Goal: Transaction & Acquisition: Purchase product/service

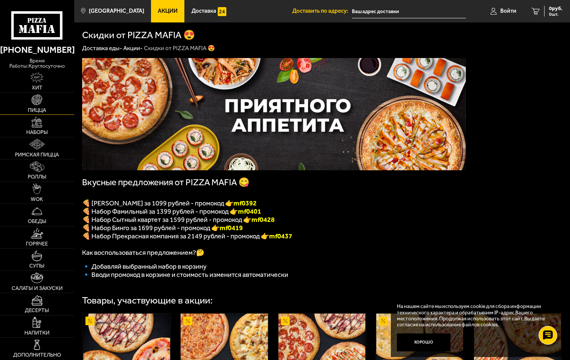
click at [37, 108] on span "Пицца" at bounding box center [37, 110] width 18 height 5
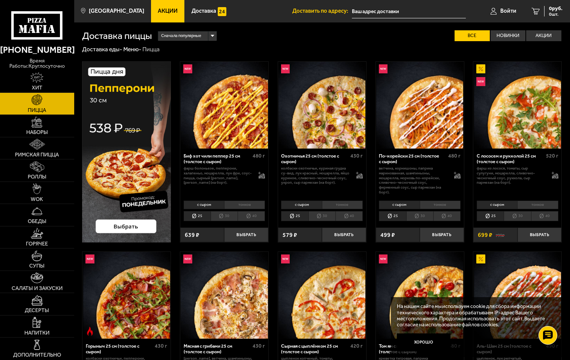
click at [62, 31] on use at bounding box center [36, 25] width 51 height 28
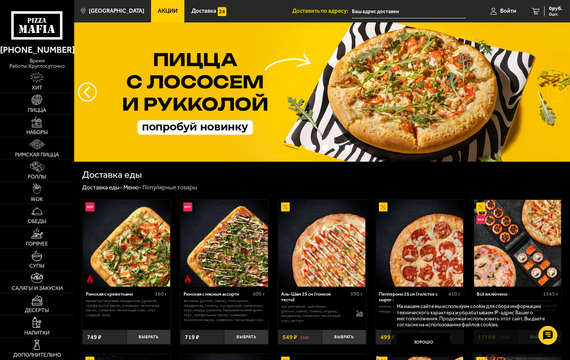
click at [562, 93] on button "предыдущий" at bounding box center [556, 92] width 19 height 19
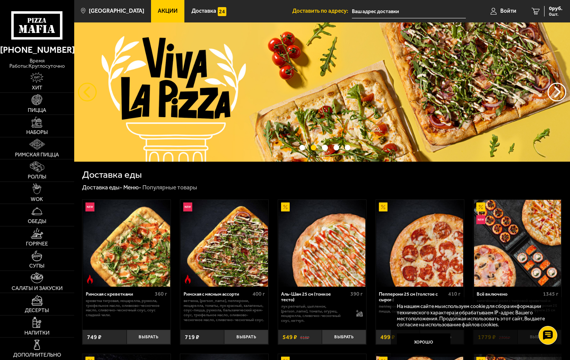
click at [91, 89] on button "следующий" at bounding box center [87, 92] width 19 height 19
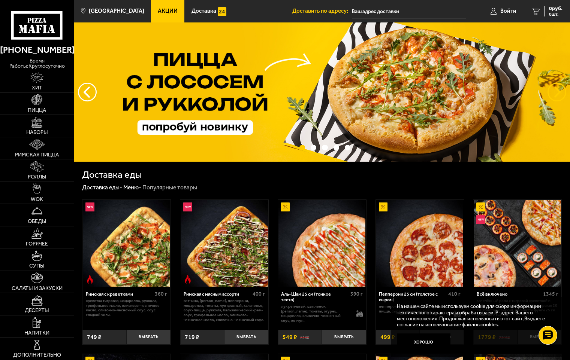
click at [564, 90] on button "предыдущий" at bounding box center [556, 92] width 19 height 19
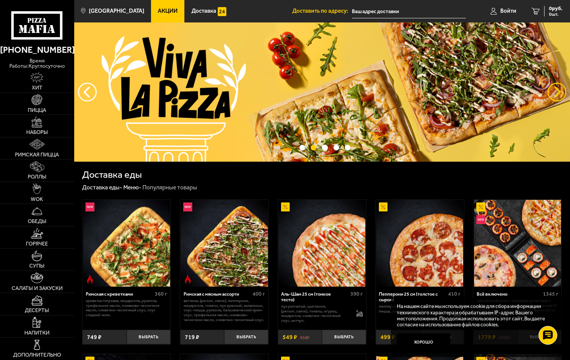
click at [564, 90] on button "предыдущий" at bounding box center [556, 92] width 19 height 19
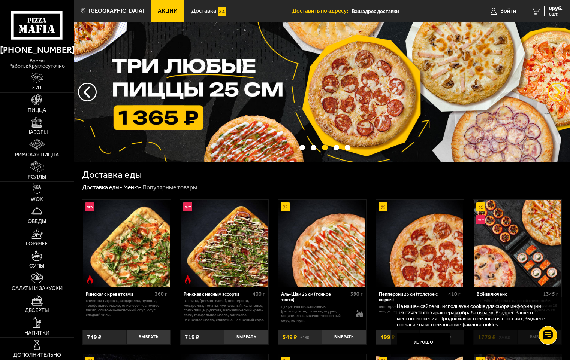
click at [564, 90] on button "предыдущий" at bounding box center [556, 92] width 19 height 19
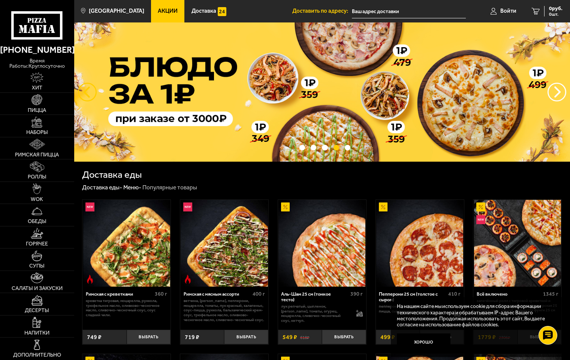
click at [89, 95] on button "следующий" at bounding box center [87, 92] width 19 height 19
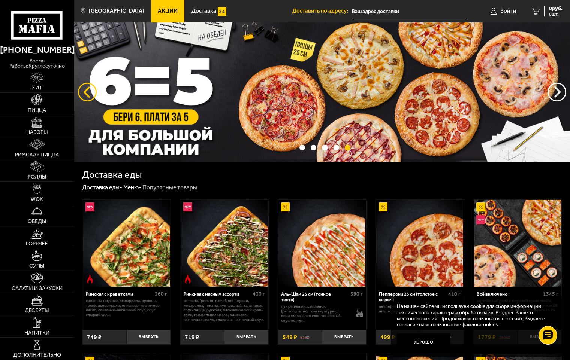
click at [91, 91] on button "следующий" at bounding box center [87, 92] width 19 height 19
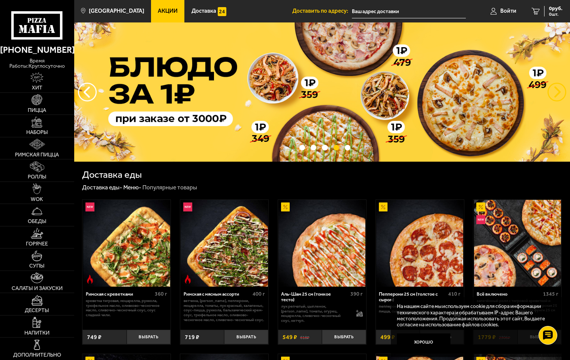
click at [554, 90] on button "предыдущий" at bounding box center [556, 92] width 19 height 19
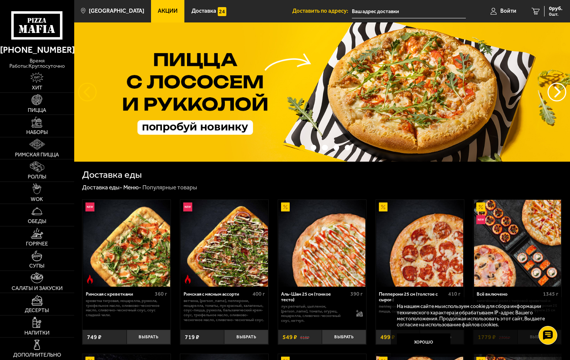
click at [83, 91] on button "следующий" at bounding box center [87, 92] width 19 height 19
click at [79, 91] on button "следующий" at bounding box center [87, 92] width 19 height 19
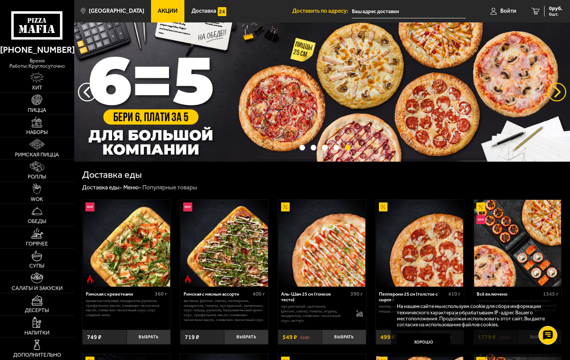
click at [554, 91] on button "предыдущий" at bounding box center [556, 92] width 19 height 19
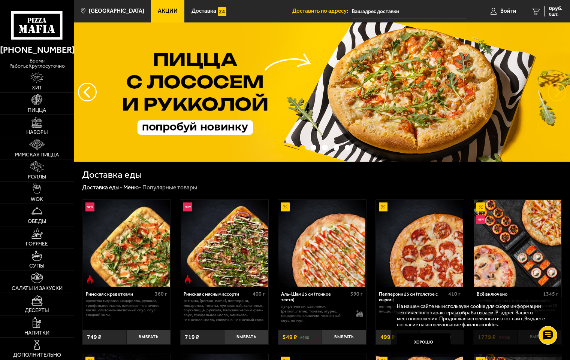
click at [554, 91] on button "предыдущий" at bounding box center [556, 92] width 19 height 19
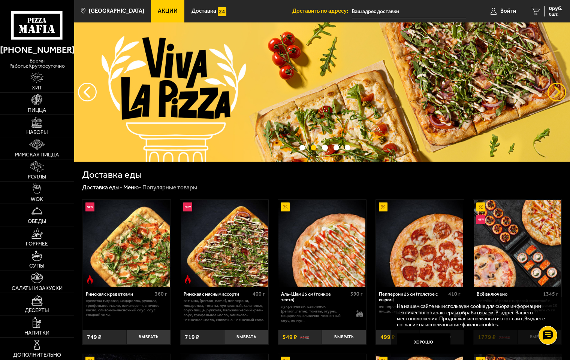
click at [554, 91] on button "предыдущий" at bounding box center [556, 92] width 19 height 19
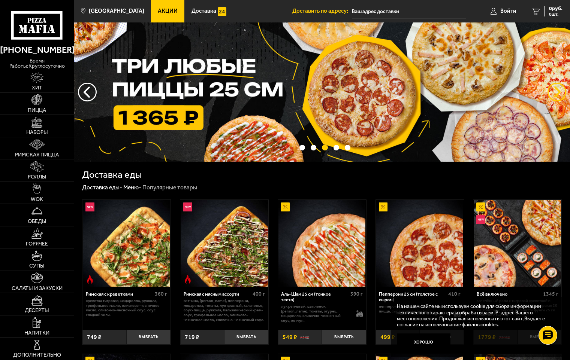
click at [554, 91] on button "предыдущий" at bounding box center [556, 92] width 19 height 19
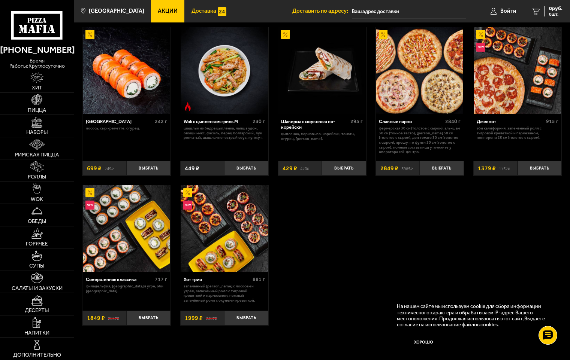
scroll to position [250, 0]
